Goal: Task Accomplishment & Management: Manage account settings

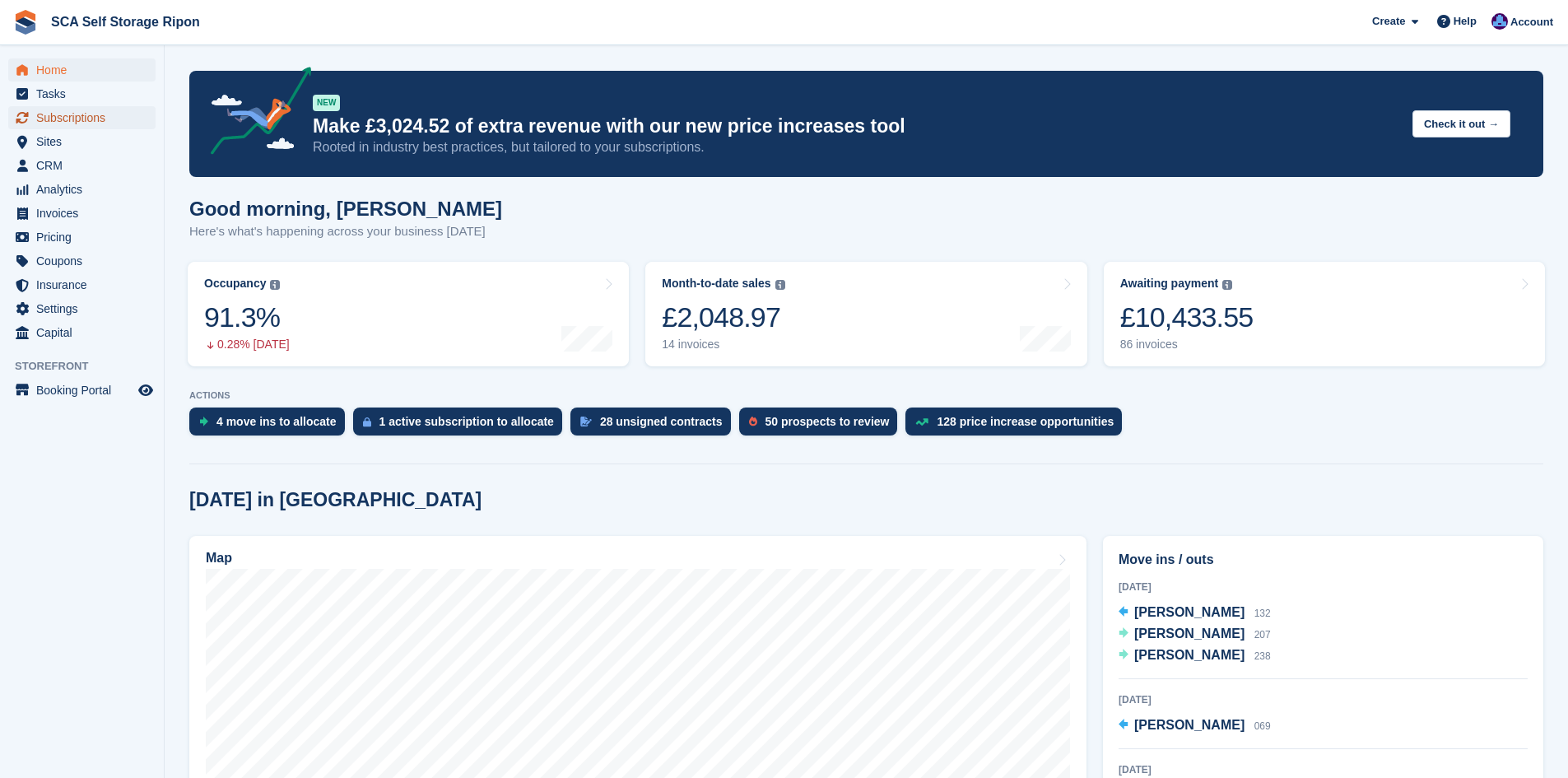
click at [93, 123] on span "Subscriptions" at bounding box center [85, 118] width 99 height 23
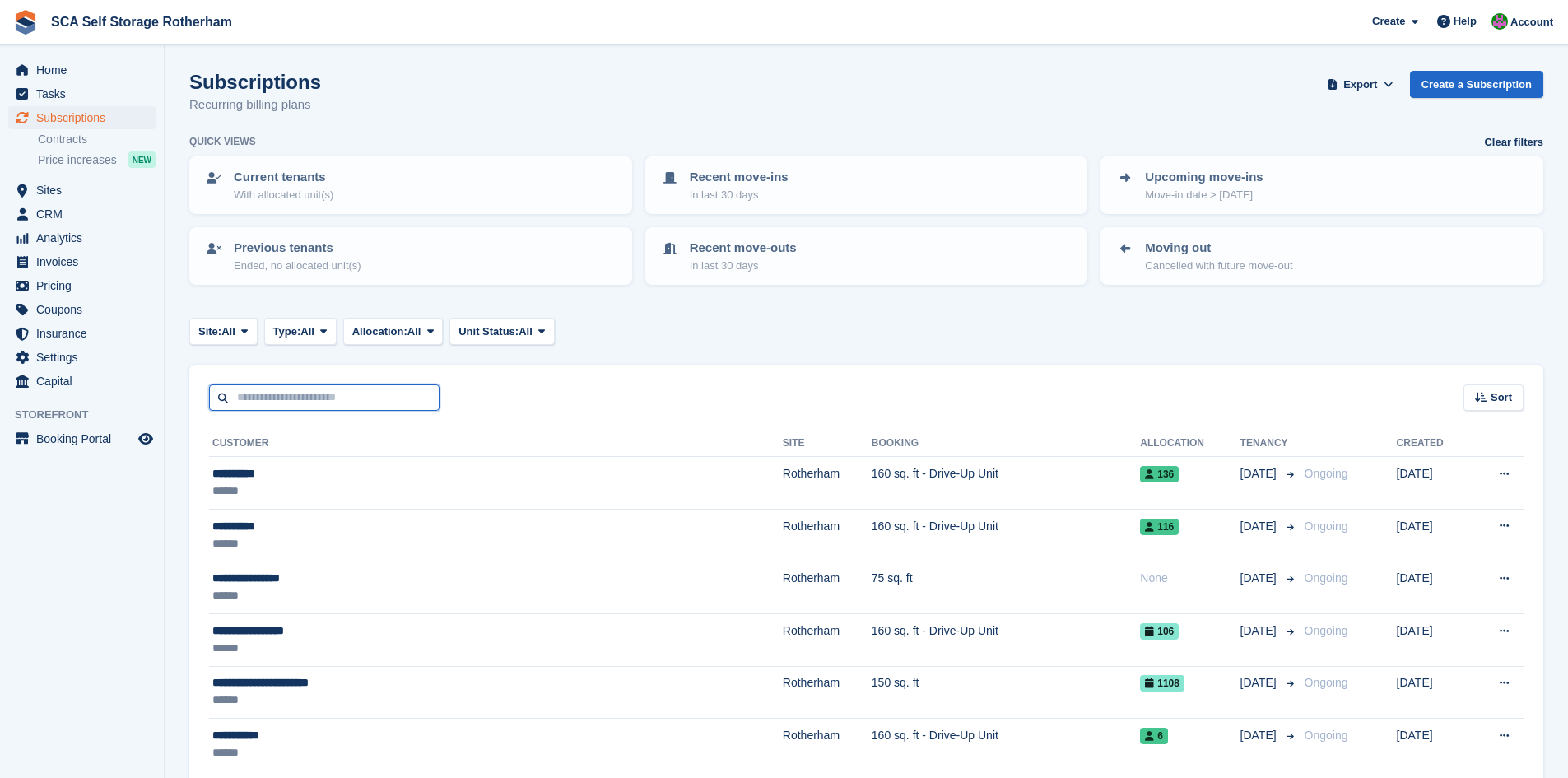
click at [395, 387] on input "text" at bounding box center [324, 398] width 231 height 27
type input "*******"
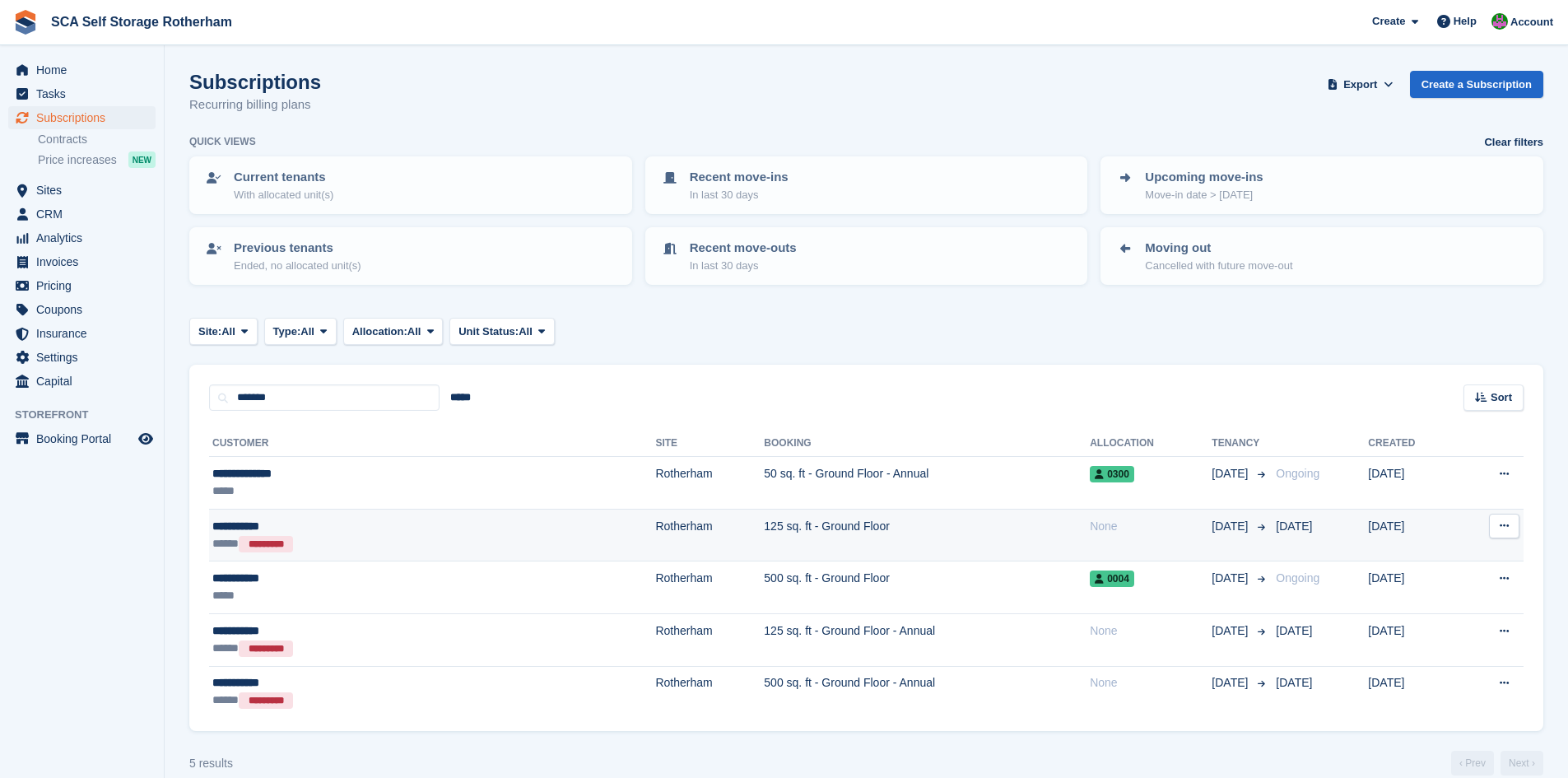
click at [863, 546] on td "125 sq. ft - Ground Floor" at bounding box center [927, 534] width 326 height 52
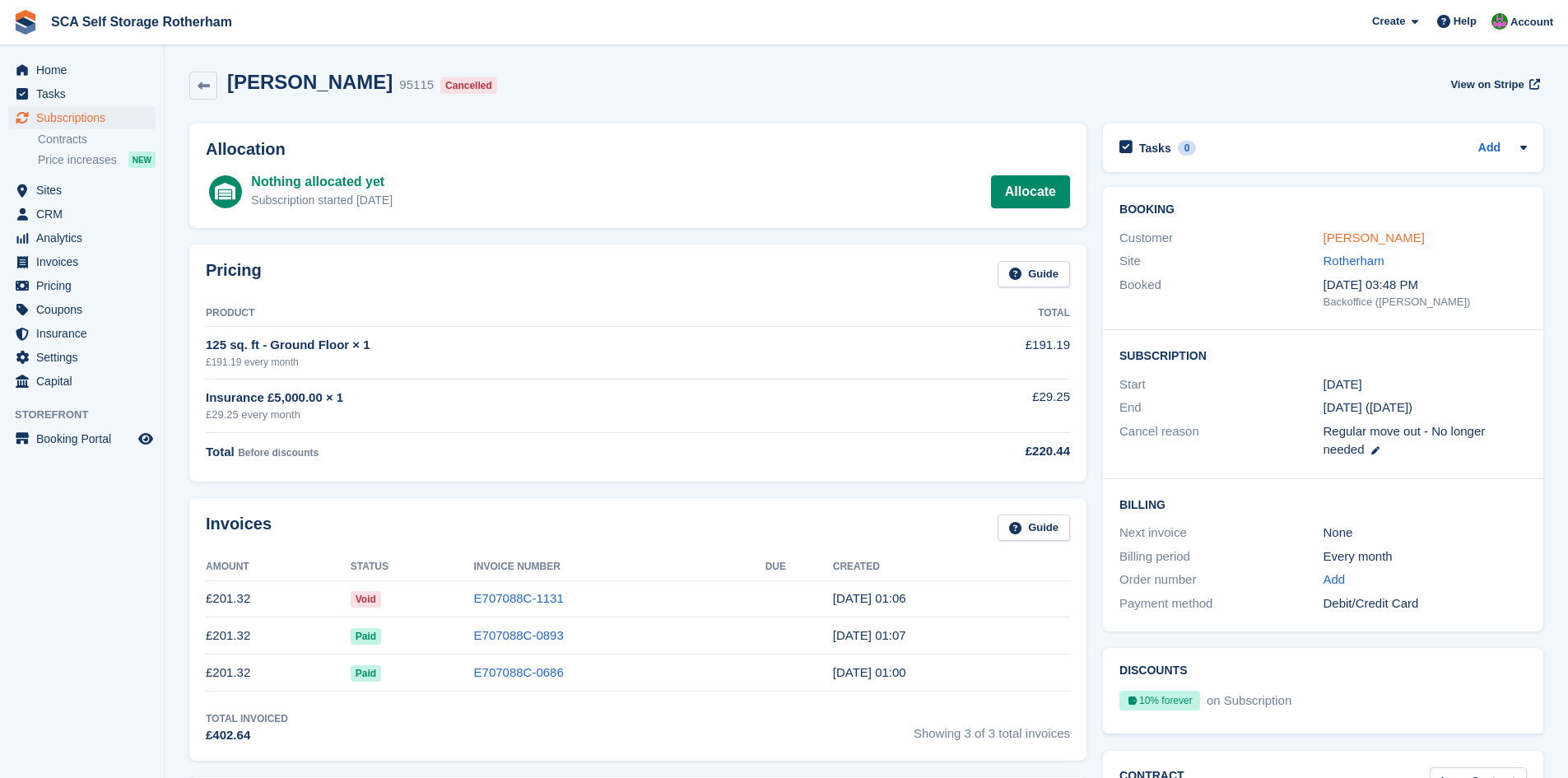
click at [1359, 240] on link "[PERSON_NAME]" at bounding box center [1375, 238] width 101 height 14
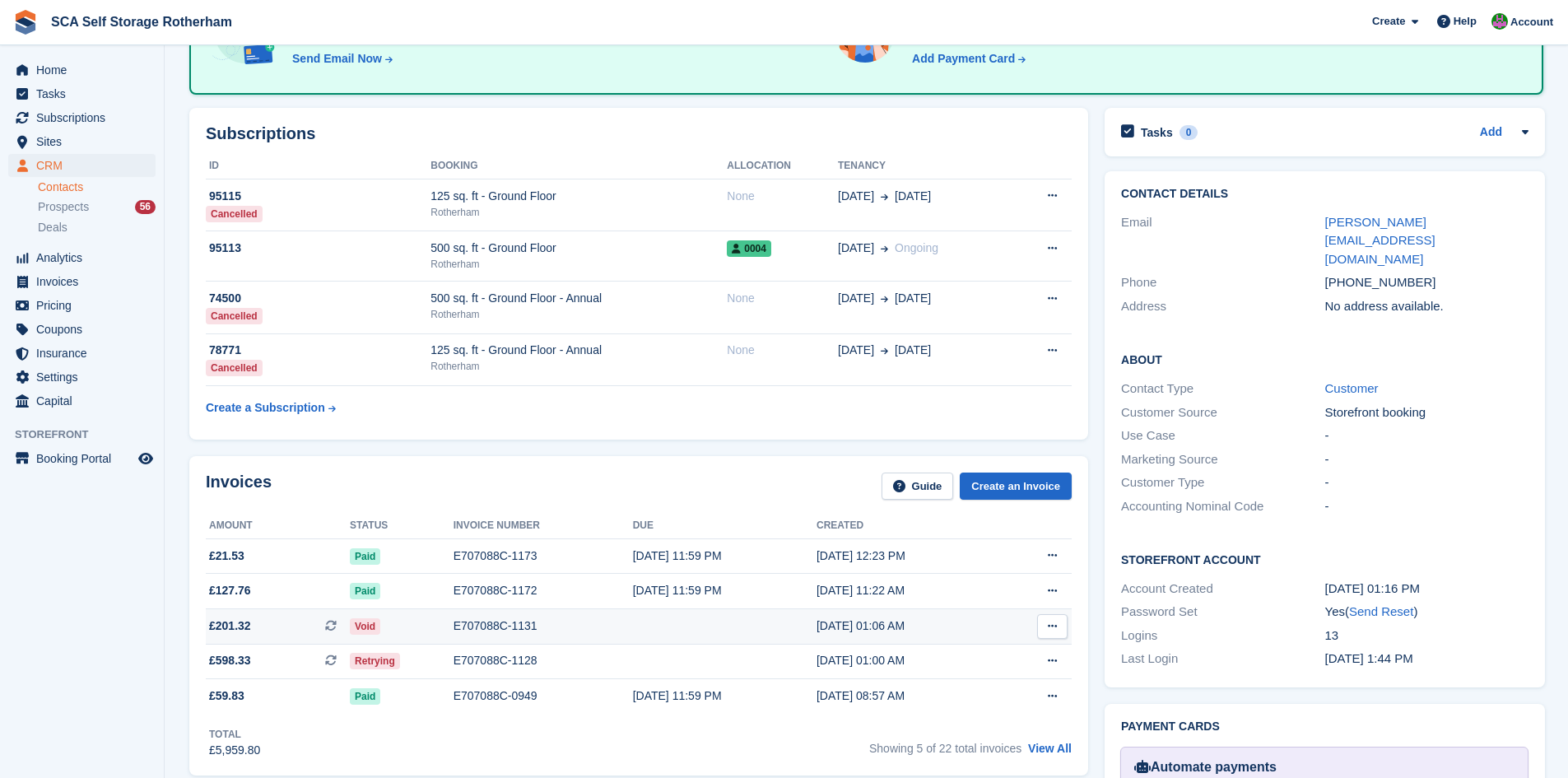
scroll to position [165, 0]
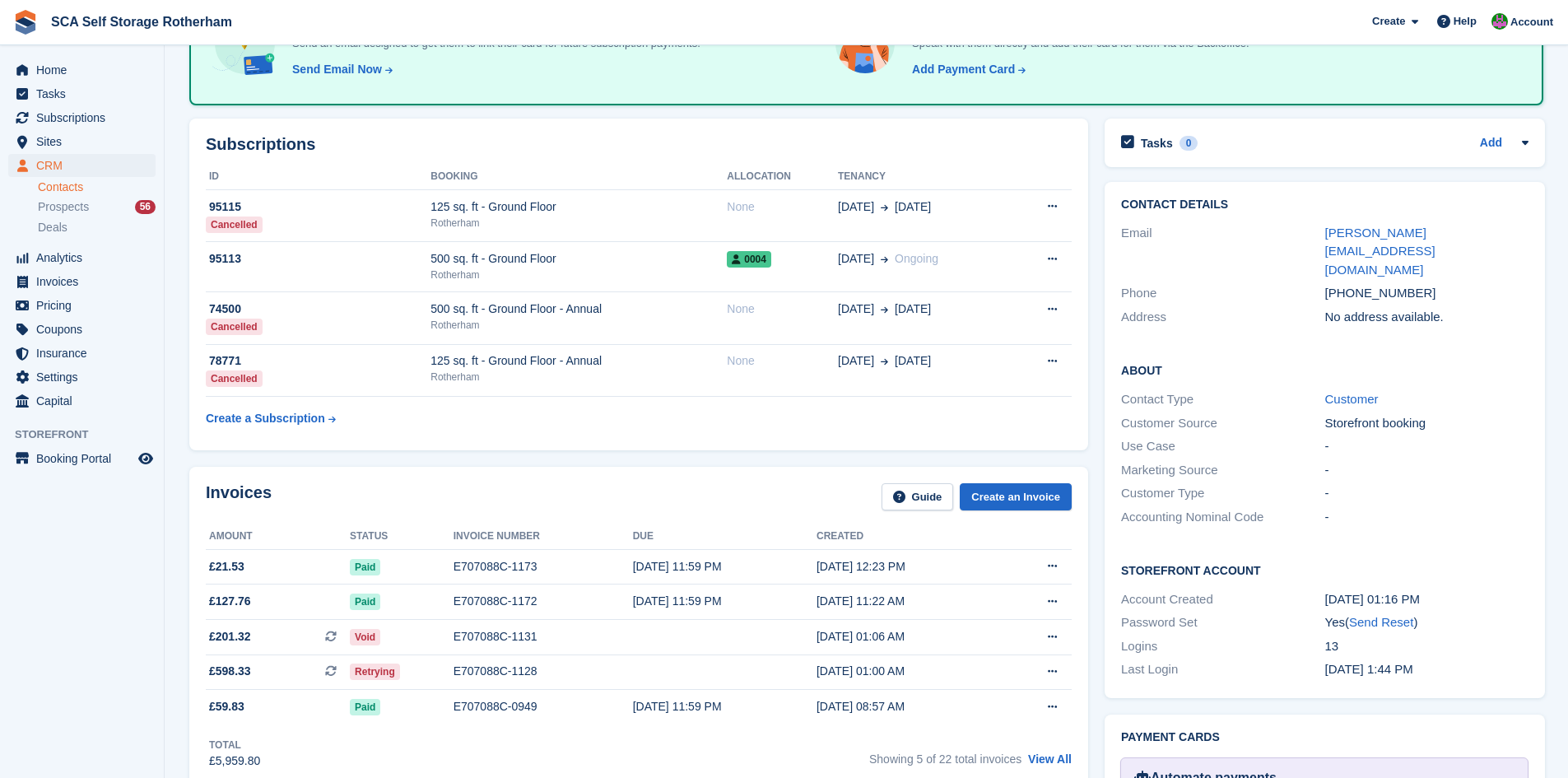
click at [580, 474] on div "Invoices Guide Create an Invoice Amount Status Invoice number Due Created £21.5…" at bounding box center [639, 626] width 899 height 319
click at [93, 70] on span "Home" at bounding box center [85, 69] width 99 height 23
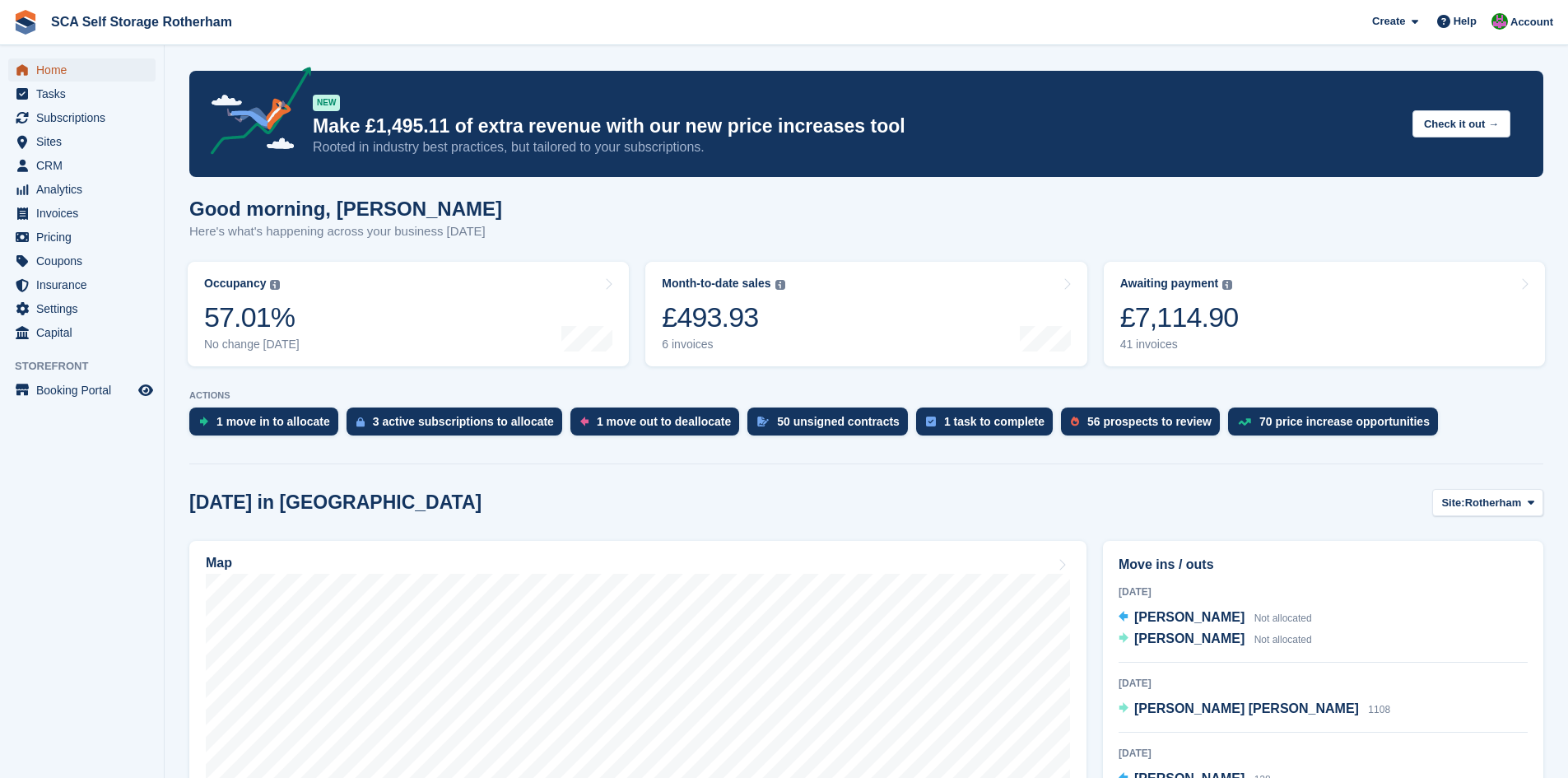
click at [58, 70] on span "Home" at bounding box center [85, 69] width 99 height 23
